Goal: Information Seeking & Learning: Understand process/instructions

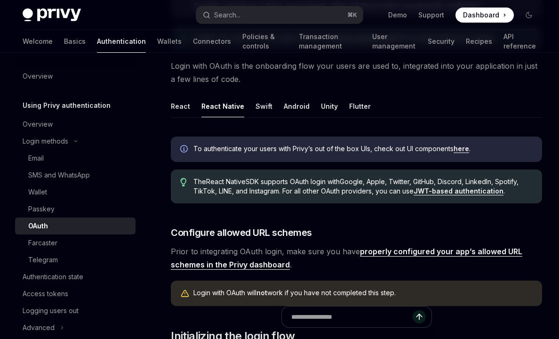
scroll to position [177, 0]
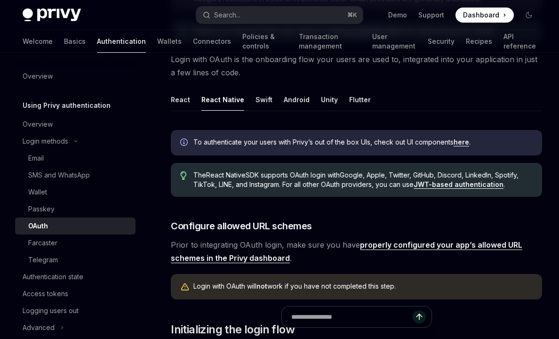
click at [463, 141] on link "here" at bounding box center [461, 142] width 16 height 8
type textarea "*"
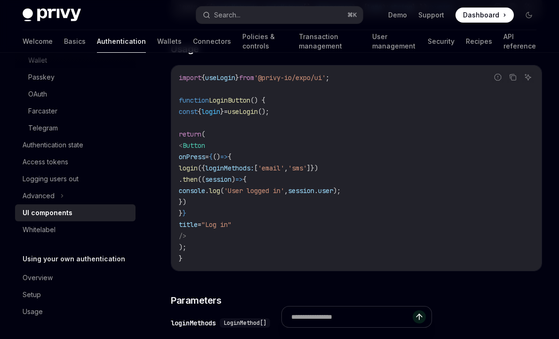
scroll to position [1011, 0]
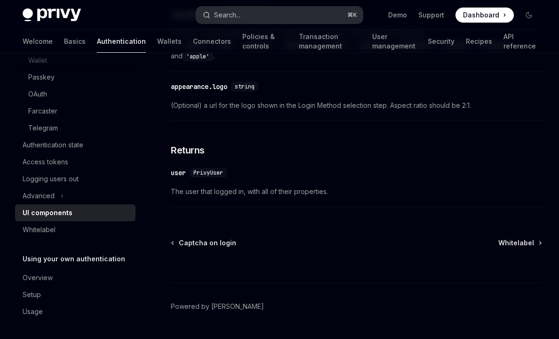
click at [263, 12] on button "Search... ⌘ K" at bounding box center [279, 15] width 166 height 17
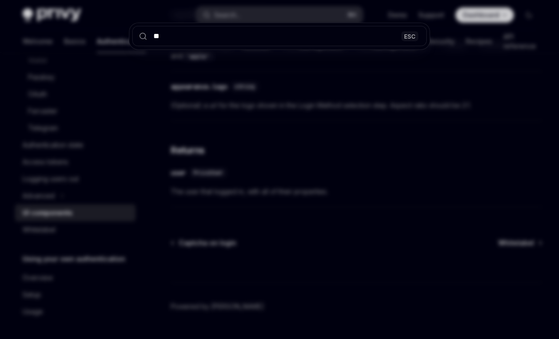
type input "***"
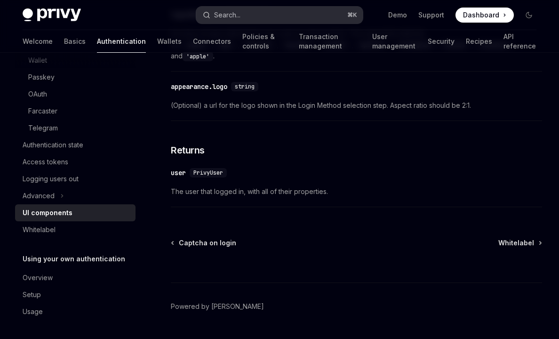
scroll to position [518, 0]
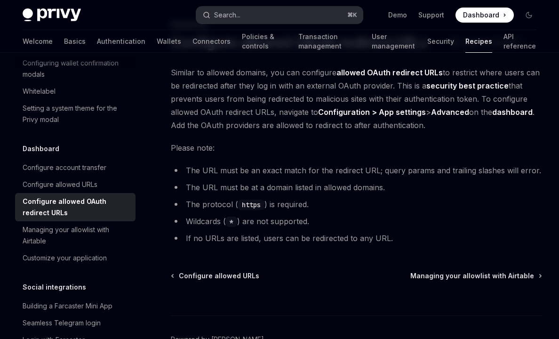
click at [254, 10] on button "Search... ⌘ K" at bounding box center [279, 15] width 166 height 17
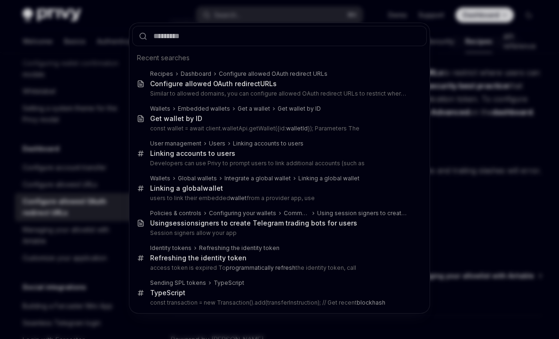
click at [21, 240] on div "Recent searches Recipes Dashboard Configure allowed OAuth redirect URLs Configu…" at bounding box center [279, 169] width 559 height 339
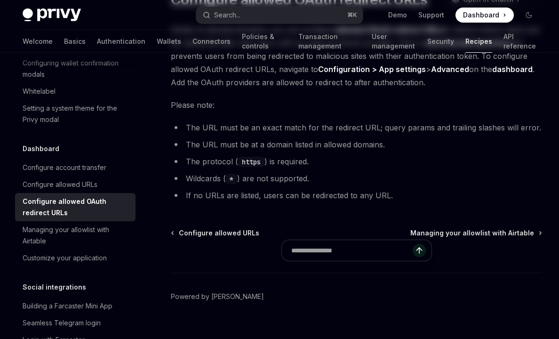
scroll to position [103, 0]
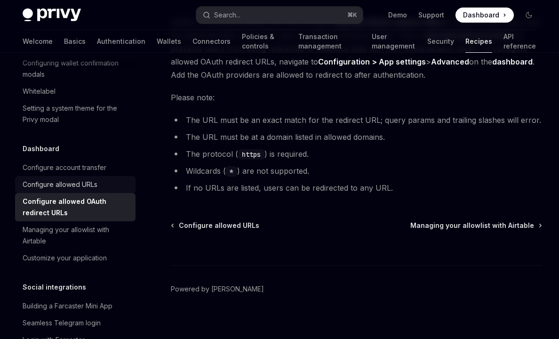
click at [106, 179] on div "Configure allowed URLs" at bounding box center [76, 184] width 107 height 11
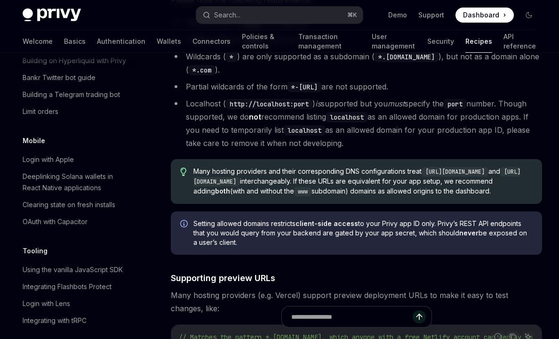
scroll to position [1058, 0]
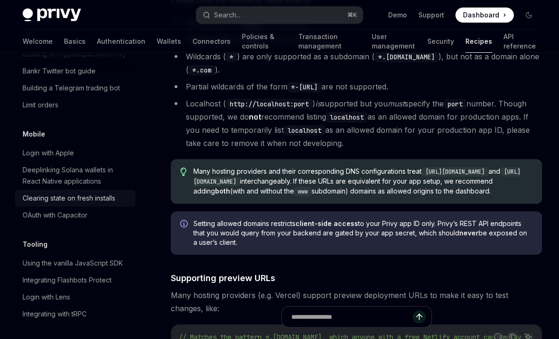
click at [95, 192] on div "Clearing state on fresh installs" at bounding box center [69, 197] width 93 height 11
type textarea "*"
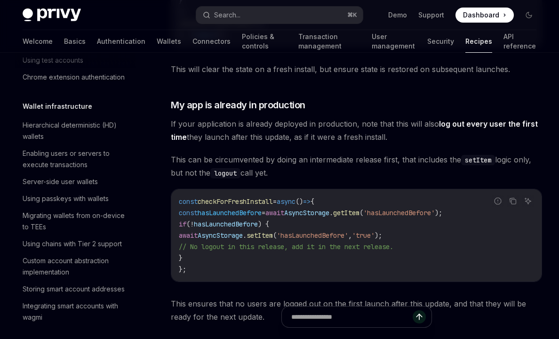
scroll to position [200, 0]
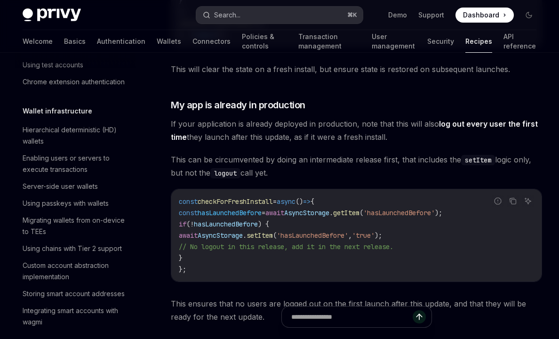
click at [263, 13] on button "Search... ⌘ K" at bounding box center [279, 15] width 166 height 17
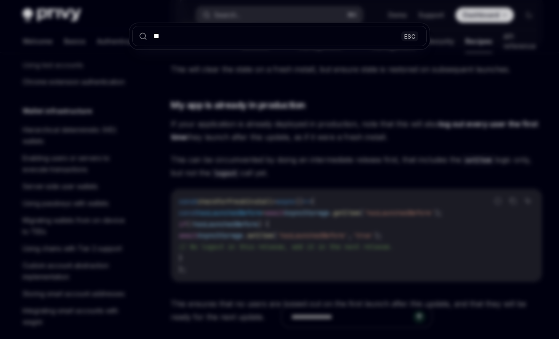
type input "***"
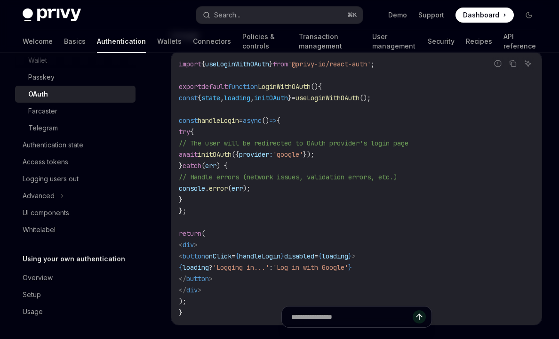
scroll to position [53, 0]
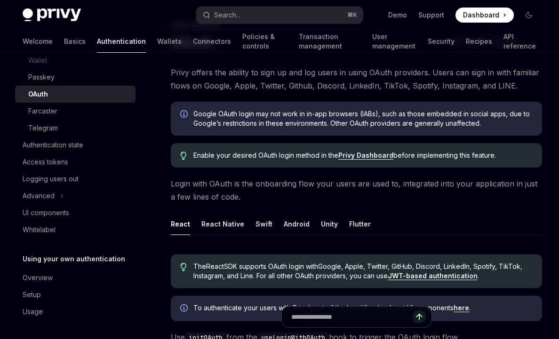
type textarea "*"
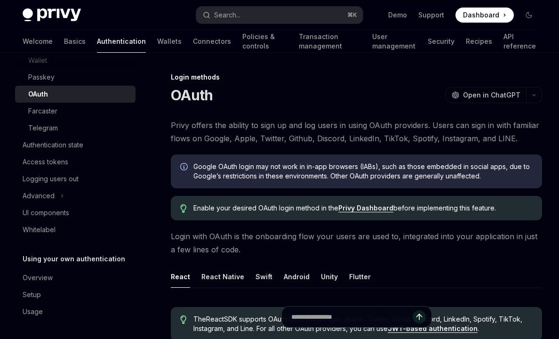
scroll to position [187, 0]
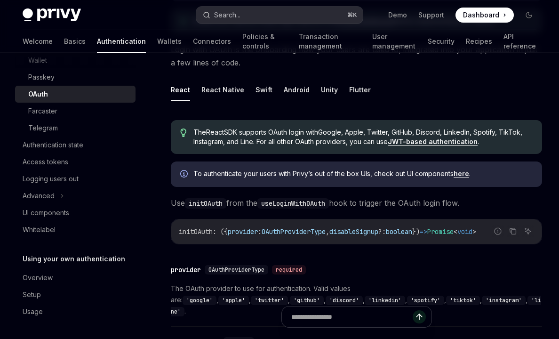
click at [274, 19] on button "Search... ⌘ K" at bounding box center [279, 15] width 166 height 17
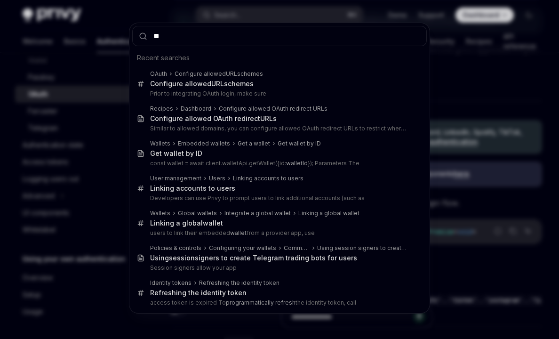
type input "***"
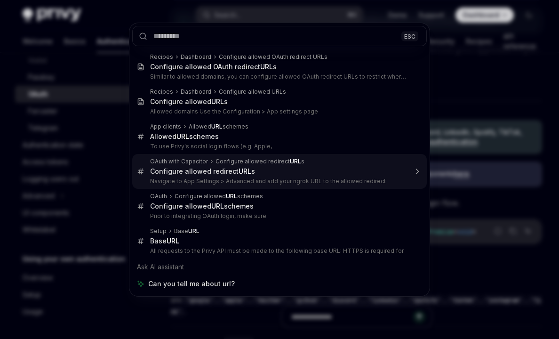
type textarea "*"
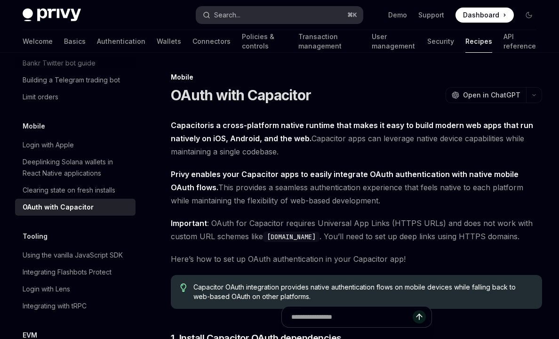
click at [293, 14] on button "Search... ⌘ K" at bounding box center [279, 15] width 166 height 17
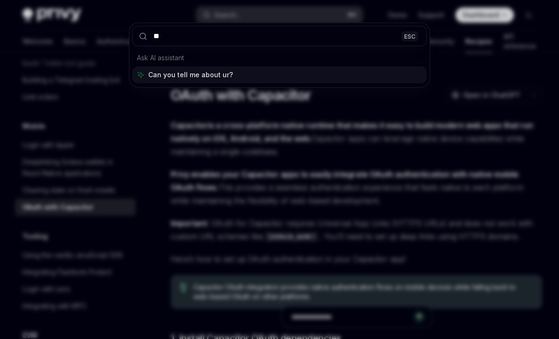
type input "***"
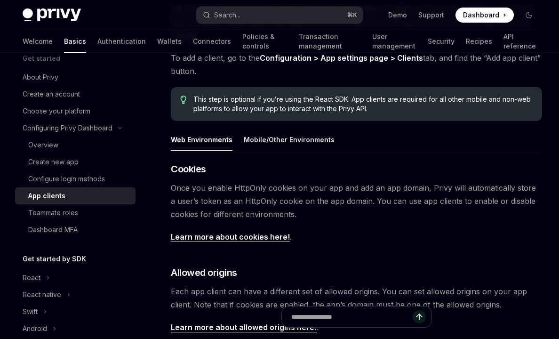
scroll to position [118, 0]
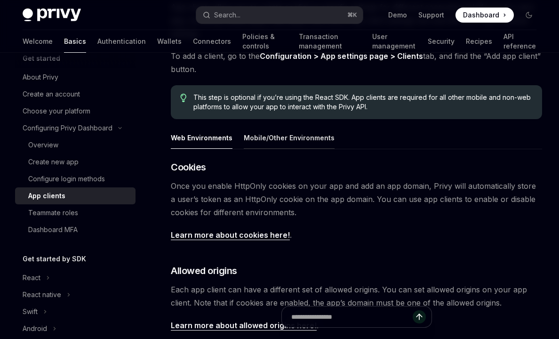
click at [293, 135] on button "Mobile/Other Environments" at bounding box center [289, 138] width 91 height 22
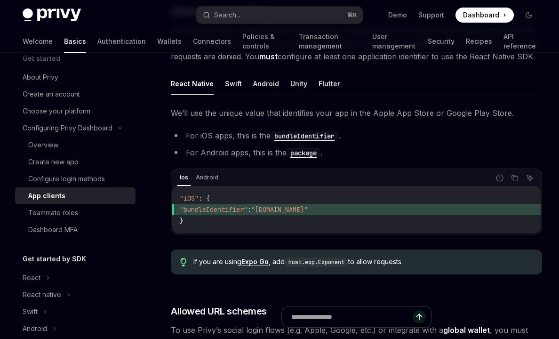
scroll to position [273, 0]
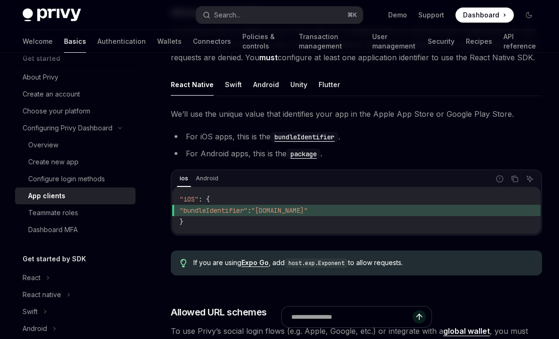
click at [308, 154] on code "package" at bounding box center [303, 154] width 34 height 10
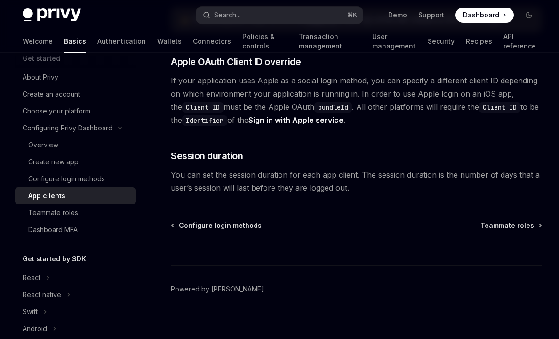
scroll to position [780, 0]
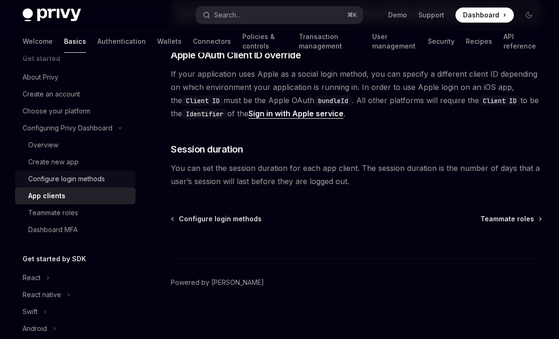
click at [124, 180] on div "Configure login methods" at bounding box center [79, 178] width 102 height 11
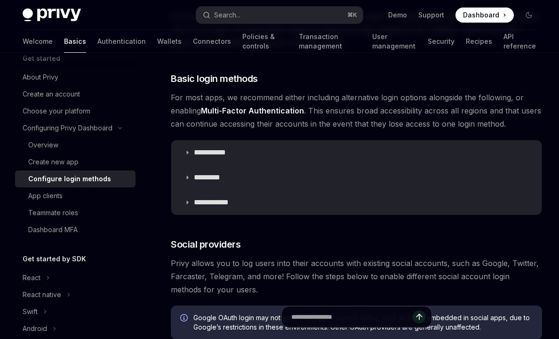
scroll to position [299, 0]
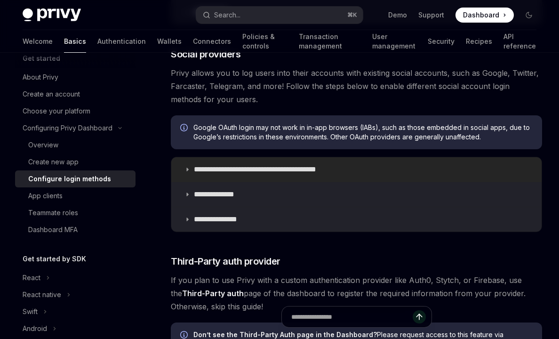
click at [205, 171] on p "**********" at bounding box center [271, 169] width 155 height 9
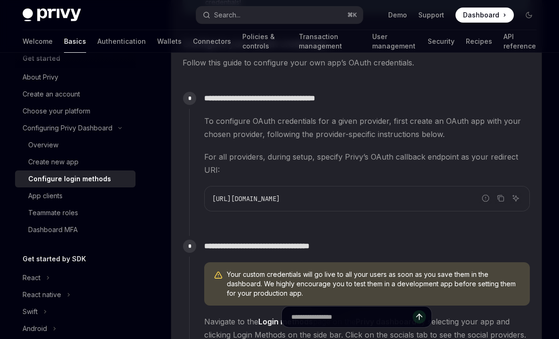
scroll to position [775, 0]
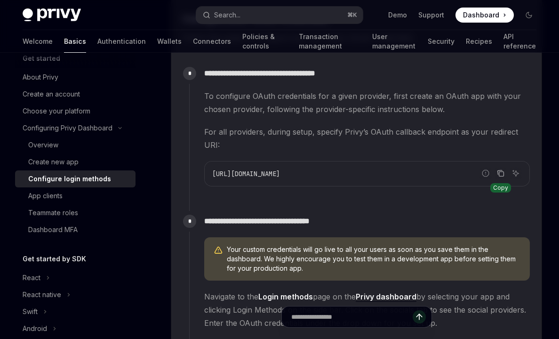
click at [502, 169] on icon "Copy the contents from the code block" at bounding box center [501, 173] width 8 height 8
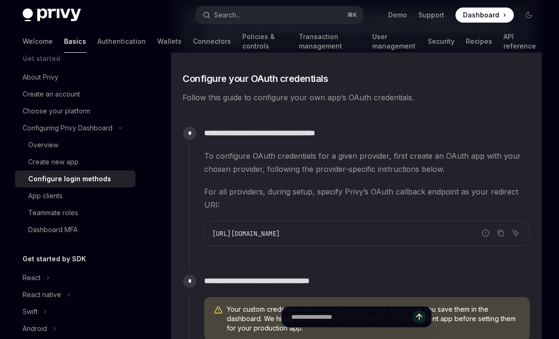
scroll to position [714, 0]
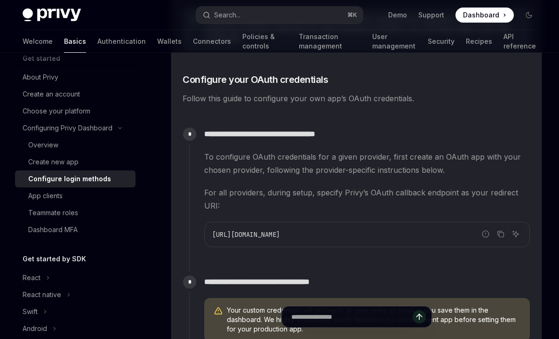
drag, startPoint x: 203, startPoint y: 118, endPoint x: 322, endPoint y: 234, distance: 166.3
click at [322, 234] on div "**********" at bounding box center [359, 193] width 341 height 138
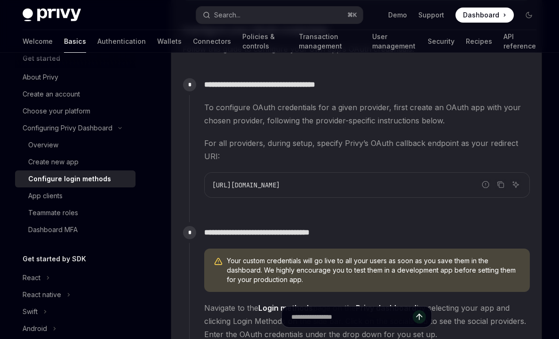
scroll to position [874, 0]
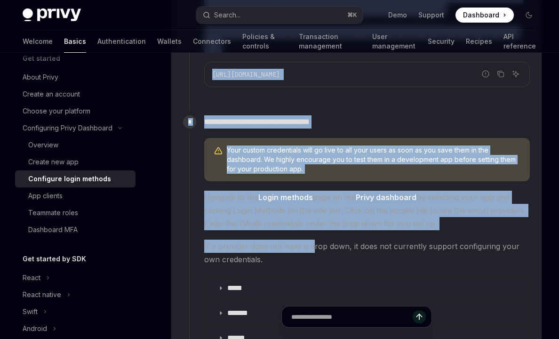
click at [310, 239] on span "If a provider does not have a drop down, it does not currently support configur…" at bounding box center [366, 252] width 325 height 26
copy div "**********"
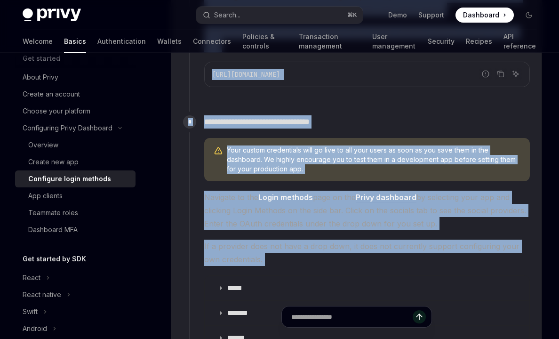
click at [306, 259] on div "Your custom credentials will go live to all your users as soon as you save them…" at bounding box center [366, 331] width 325 height 387
copy div "**********"
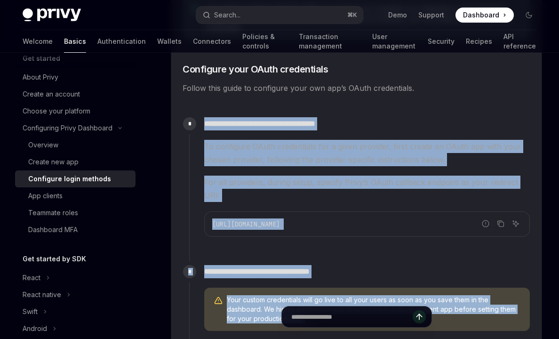
scroll to position [714, 0]
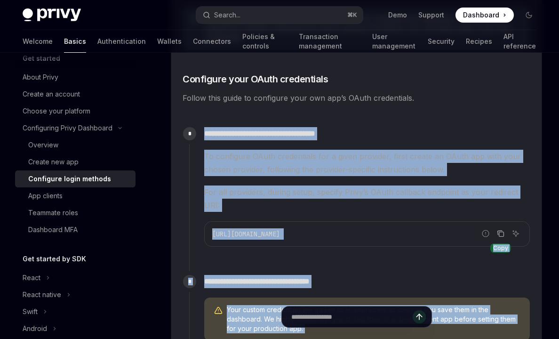
click at [500, 230] on icon "Copy the contents from the code block" at bounding box center [501, 234] width 8 height 8
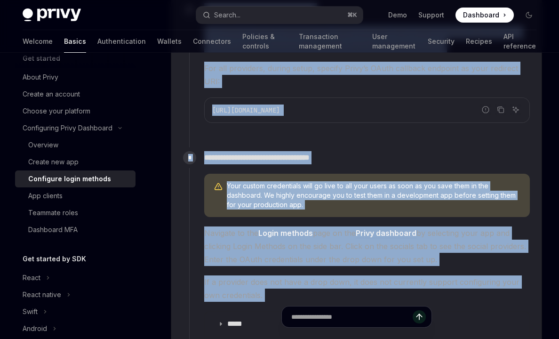
scroll to position [839, 0]
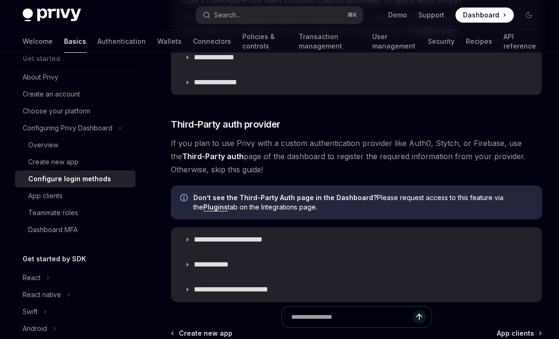
scroll to position [2040, 0]
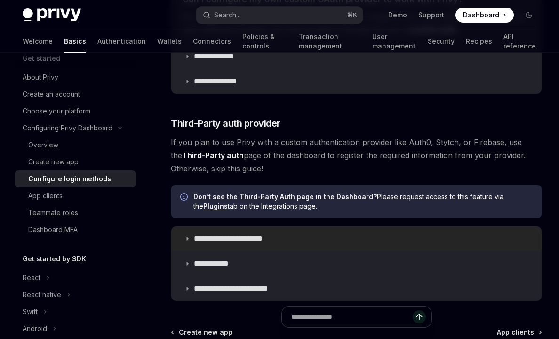
click at [328, 226] on summary "**********" at bounding box center [356, 238] width 370 height 24
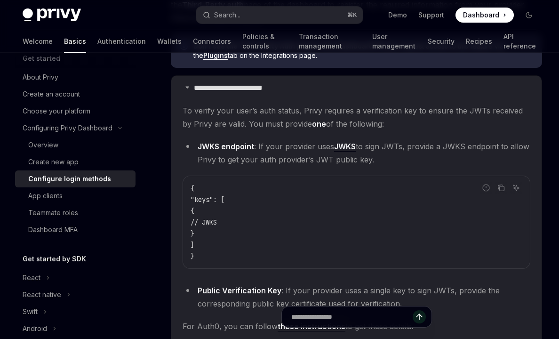
scroll to position [2346, 0]
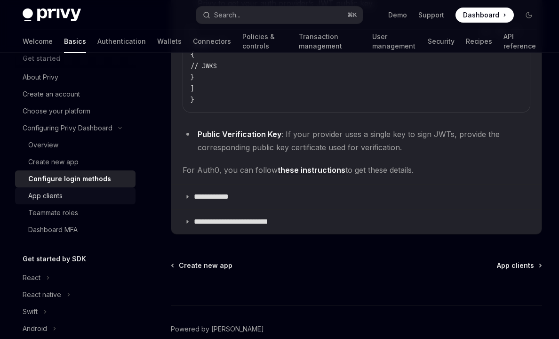
click at [99, 198] on div "App clients" at bounding box center [79, 195] width 102 height 11
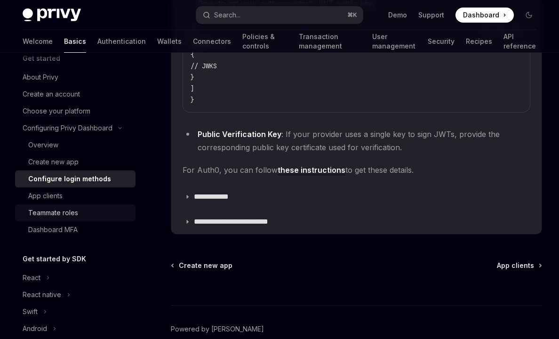
click at [64, 216] on div "Teammate roles" at bounding box center [53, 212] width 50 height 11
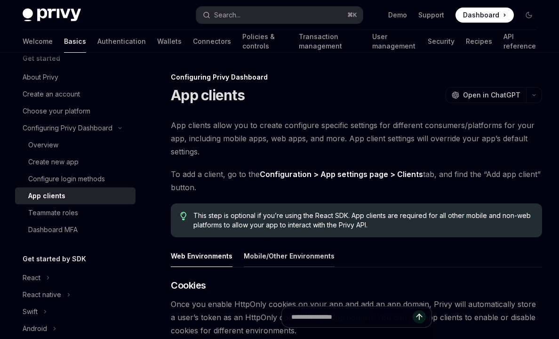
click at [265, 255] on button "Mobile/Other Environments" at bounding box center [289, 256] width 91 height 22
type textarea "*"
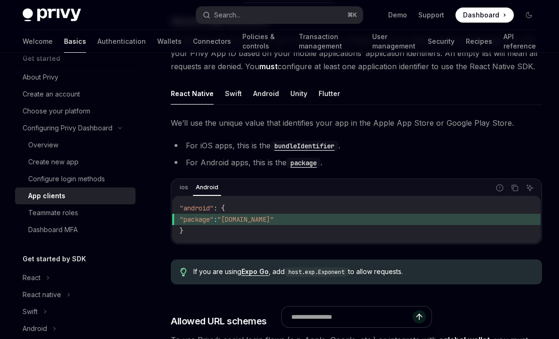
scroll to position [335, 0]
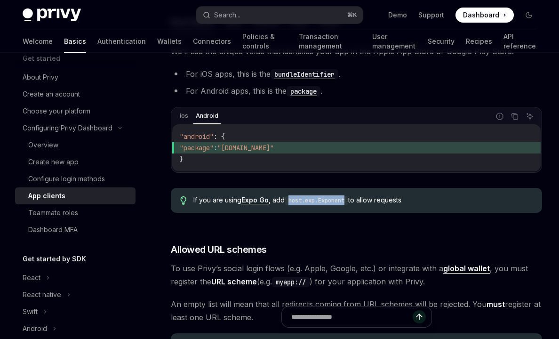
copy code "host.exp.Exponent"
drag, startPoint x: 349, startPoint y: 202, endPoint x: 292, endPoint y: 204, distance: 57.4
click at [292, 204] on code "host.exp.Exponent" at bounding box center [316, 200] width 63 height 9
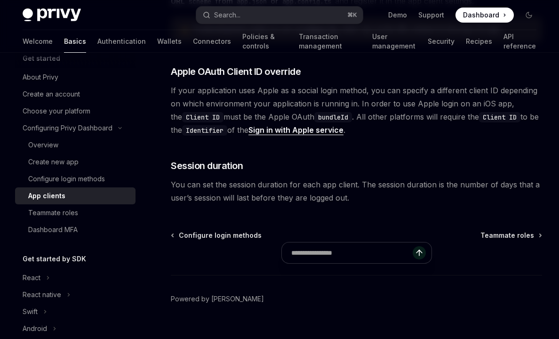
scroll to position [768, 0]
